Goal: Information Seeking & Learning: Understand process/instructions

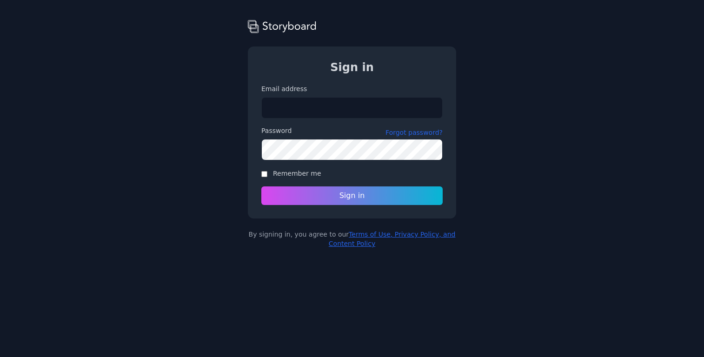
click at [377, 236] on link "Terms of Use, Privacy Policy, and Content Policy" at bounding box center [392, 239] width 127 height 17
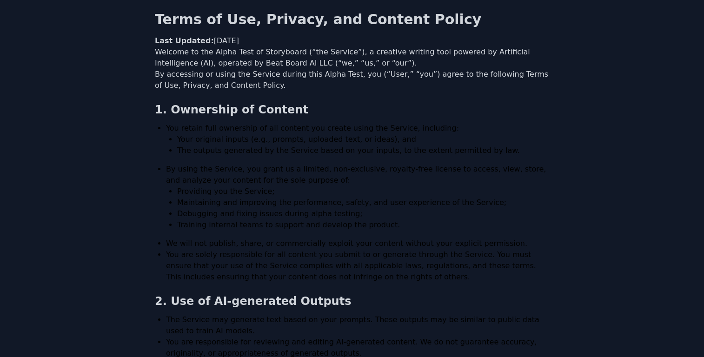
click at [291, 76] on p "By accessing or using the Service during this Alpha Test, you (“User,” “you”) a…" at bounding box center [352, 80] width 394 height 22
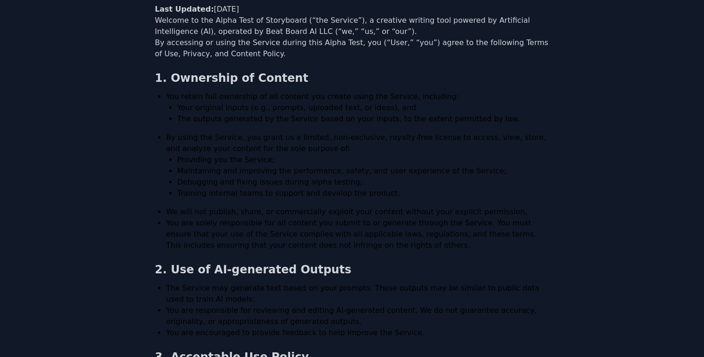
scroll to position [53, 0]
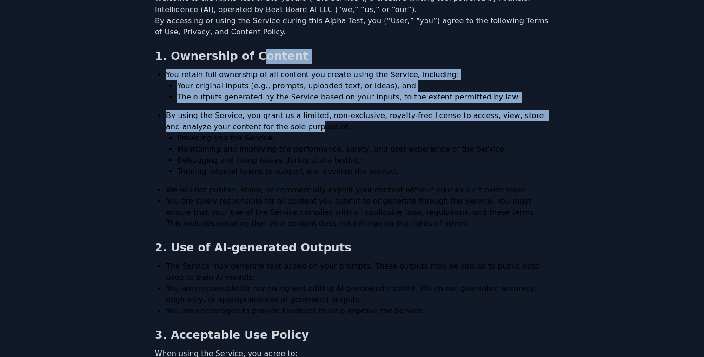
drag, startPoint x: 240, startPoint y: 64, endPoint x: 265, endPoint y: 126, distance: 66.2
click at [265, 126] on li "By using the Service, you grant us a limited, non-exclusive, royalty-free licen…" at bounding box center [357, 143] width 383 height 67
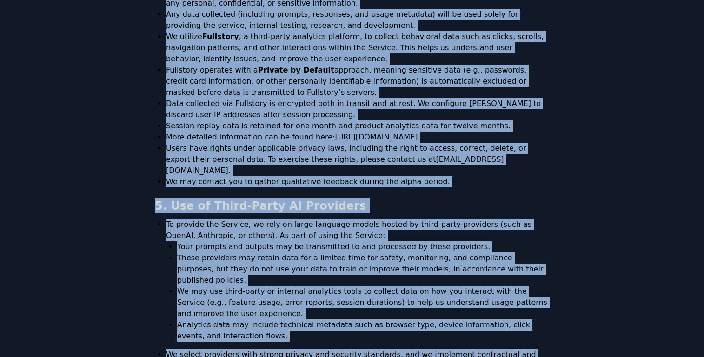
scroll to position [958, 0]
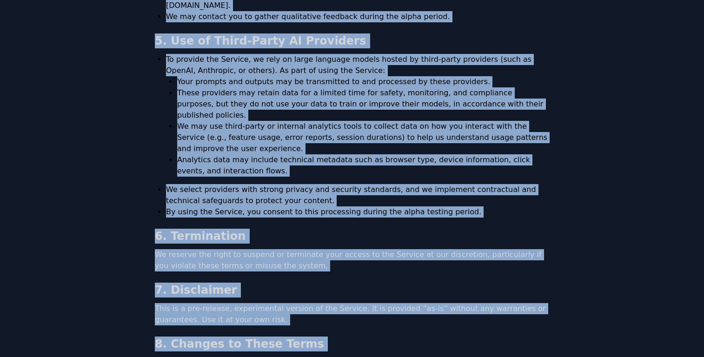
drag, startPoint x: 153, startPoint y: 16, endPoint x: 556, endPoint y: 342, distance: 517.8
copy div "Lorem ip Dol, Sitamet, con Adipisc Elitse Doei Tempori: Utl 58, 1048 Etdolor ma…"
click at [449, 76] on li "Your prompts and outputs may be transmitted to and processed by these providers." at bounding box center [363, 81] width 372 height 11
